Goal: Task Accomplishment & Management: Manage account settings

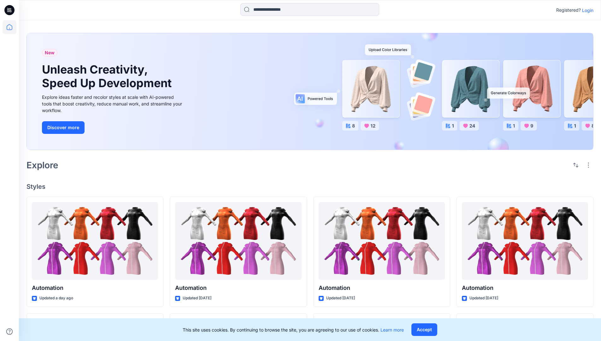
click at [586, 10] on p "Login" at bounding box center [587, 10] width 11 height 7
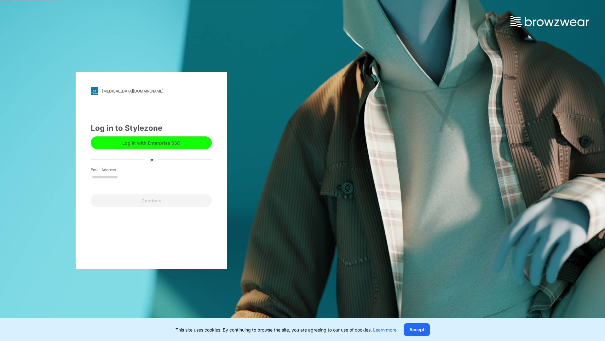
click at [125, 177] on input "Email Address" at bounding box center [151, 176] width 121 height 9
type input "**********"
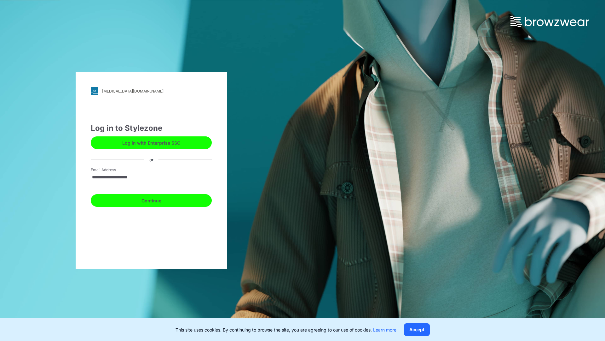
click at [158, 199] on button "Continue" at bounding box center [151, 200] width 121 height 13
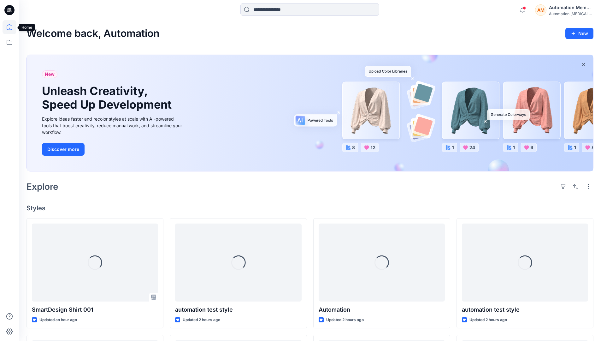
click at [11, 27] on icon at bounding box center [10, 27] width 14 height 14
click at [548, 11] on div "AM Automation Member Automation [MEDICAL_DATA]..." at bounding box center [564, 10] width 58 height 13
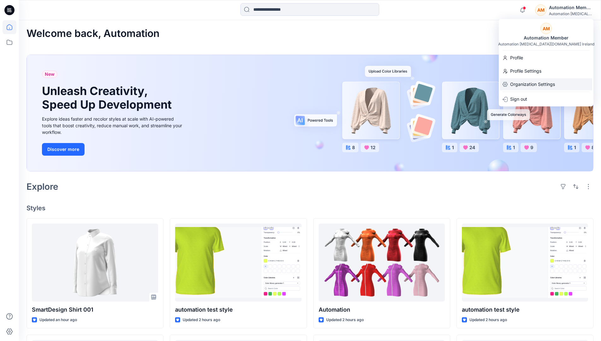
click at [532, 84] on p "Organization Settings" at bounding box center [532, 84] width 45 height 12
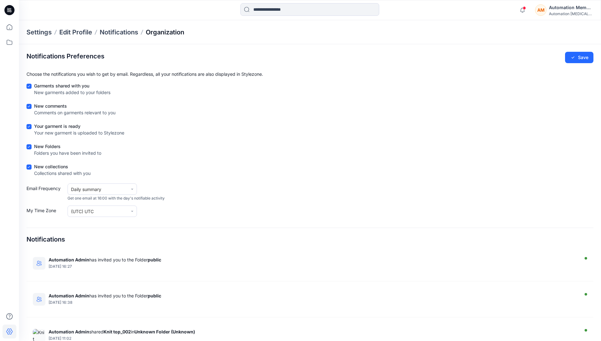
click at [163, 31] on p "Organization" at bounding box center [165, 32] width 38 height 9
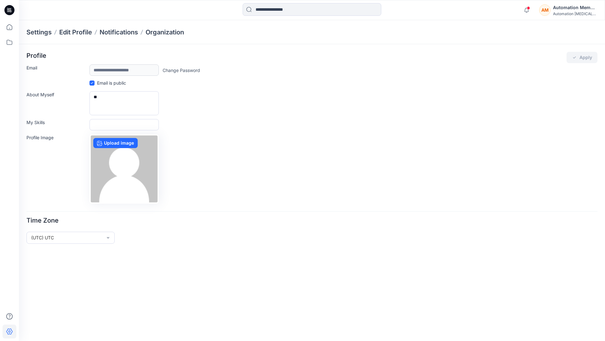
click at [553, 11] on div "AM Automation Member Automation testim..." at bounding box center [568, 10] width 58 height 13
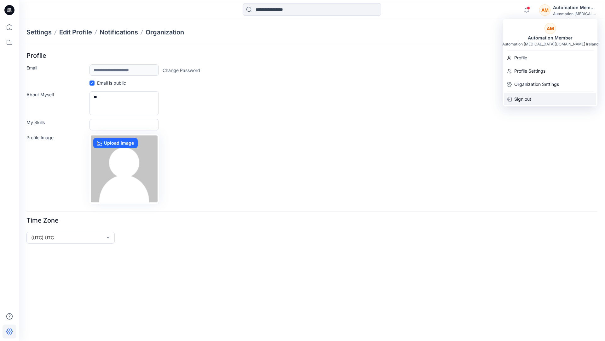
click at [539, 97] on div "Sign out" at bounding box center [550, 99] width 92 height 12
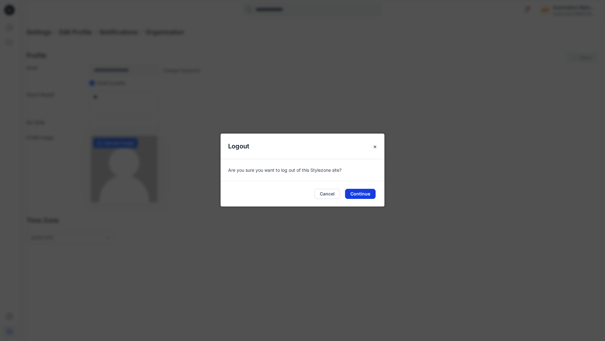
click at [352, 191] on button "Continue" at bounding box center [360, 194] width 31 height 10
